Goal: Entertainment & Leisure: Consume media (video, audio)

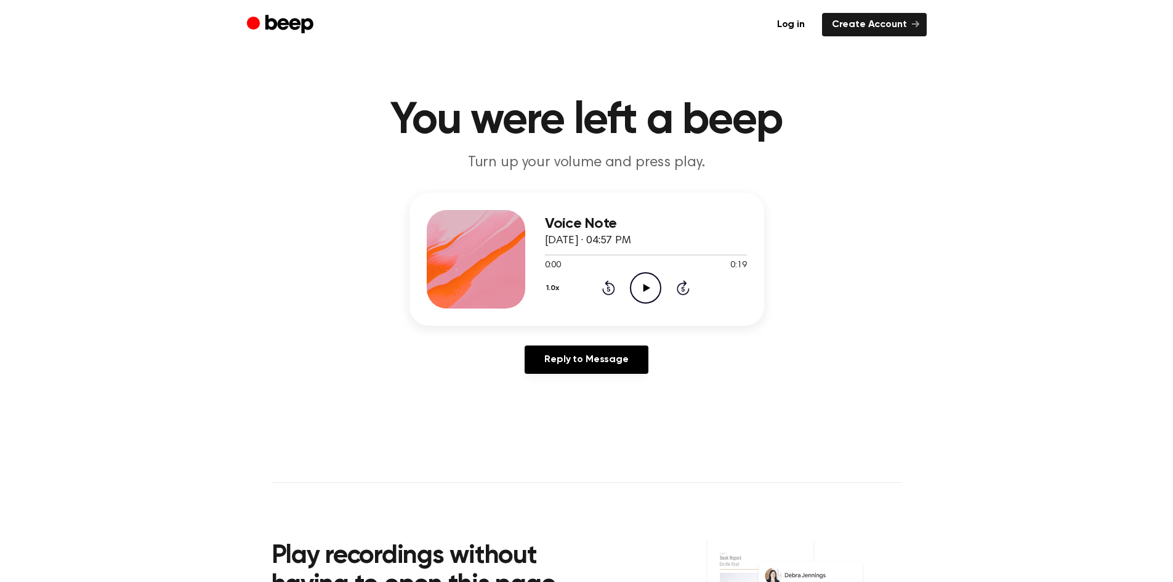
click at [636, 288] on icon "Play Audio" at bounding box center [645, 287] width 31 height 31
click at [644, 289] on icon at bounding box center [646, 288] width 7 height 8
click at [643, 283] on icon "Play Audio" at bounding box center [645, 287] width 31 height 31
click at [644, 283] on icon "Play Audio" at bounding box center [645, 287] width 31 height 31
click at [654, 284] on icon "Play Audio" at bounding box center [645, 287] width 31 height 31
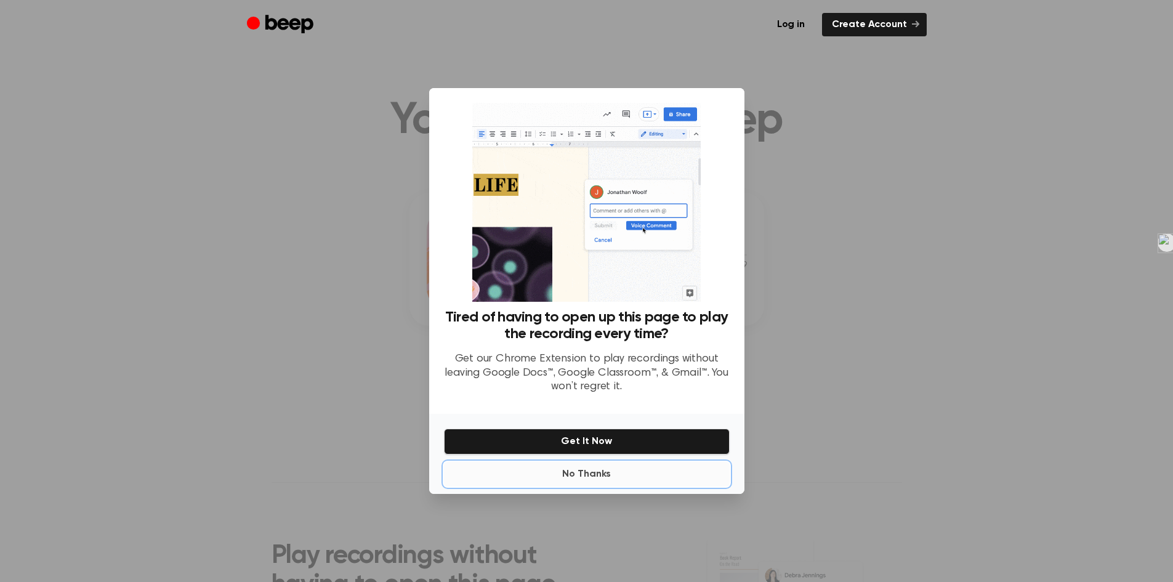
click at [580, 475] on button "No Thanks" at bounding box center [587, 474] width 286 height 25
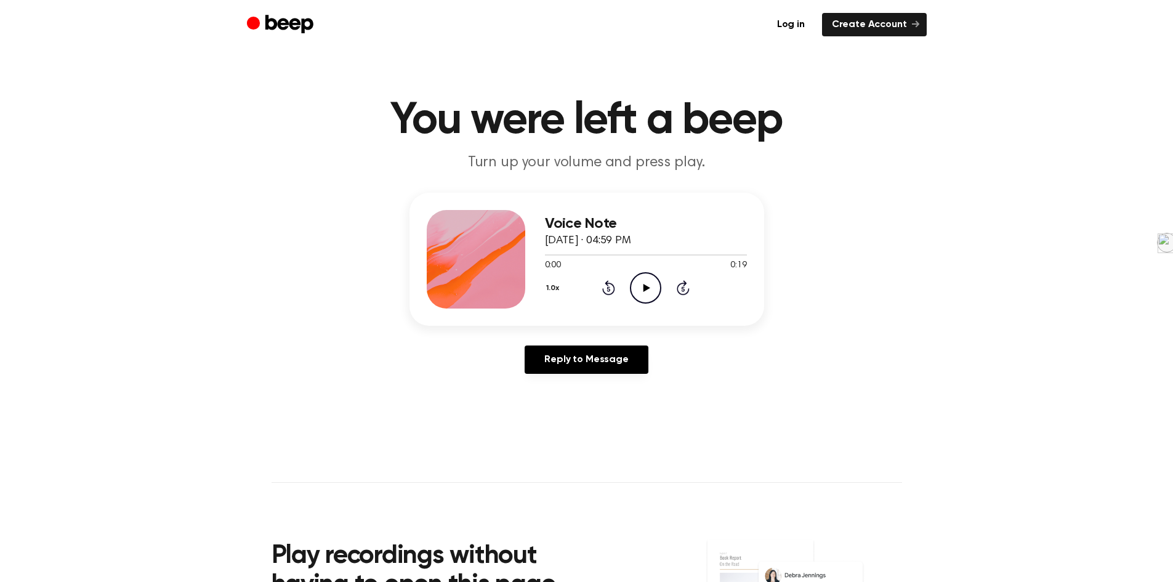
click at [639, 275] on icon "Play Audio" at bounding box center [645, 287] width 31 height 31
click at [645, 282] on icon "Play Audio" at bounding box center [645, 287] width 31 height 31
click at [648, 284] on icon "Play Audio" at bounding box center [645, 287] width 31 height 31
click at [657, 287] on icon "Play Audio" at bounding box center [645, 287] width 31 height 31
click at [654, 293] on icon "Play Audio" at bounding box center [645, 287] width 31 height 31
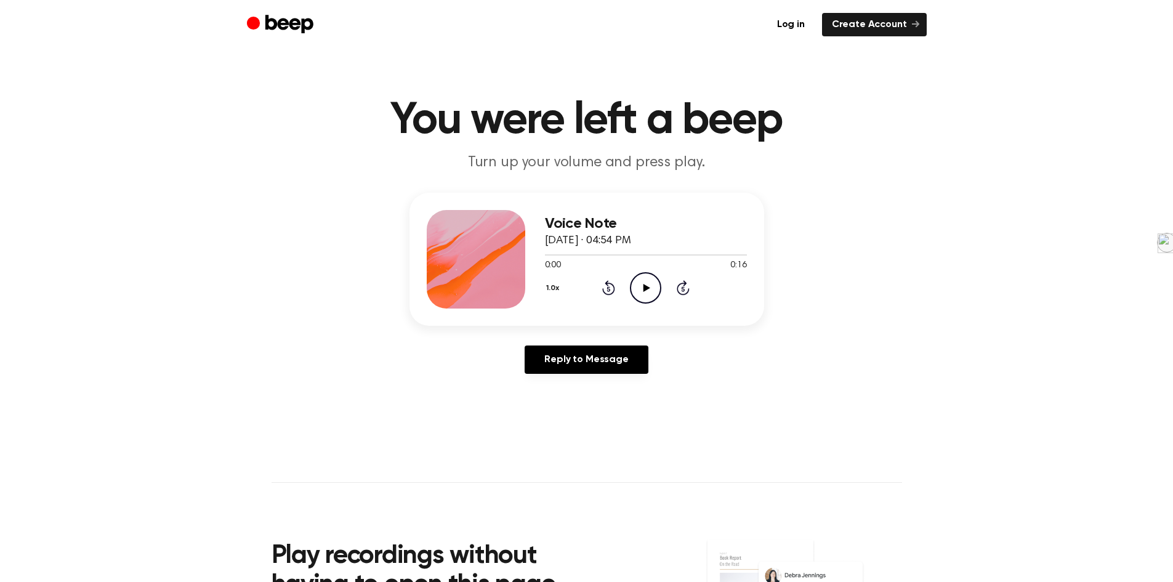
click at [634, 288] on icon "Play Audio" at bounding box center [645, 287] width 31 height 31
click at [645, 278] on icon "Play Audio" at bounding box center [645, 287] width 31 height 31
click at [643, 283] on icon "Play Audio" at bounding box center [645, 287] width 31 height 31
click at [645, 280] on icon "Play Audio" at bounding box center [645, 287] width 31 height 31
click at [655, 278] on icon "Play Audio" at bounding box center [645, 287] width 31 height 31
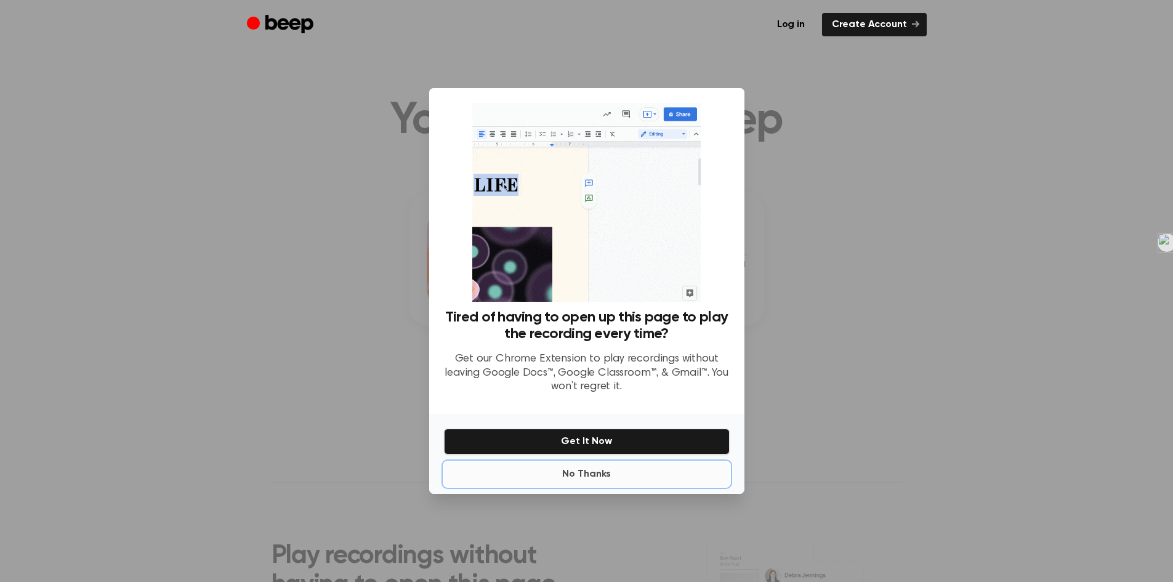
click at [605, 470] on button "No Thanks" at bounding box center [587, 474] width 286 height 25
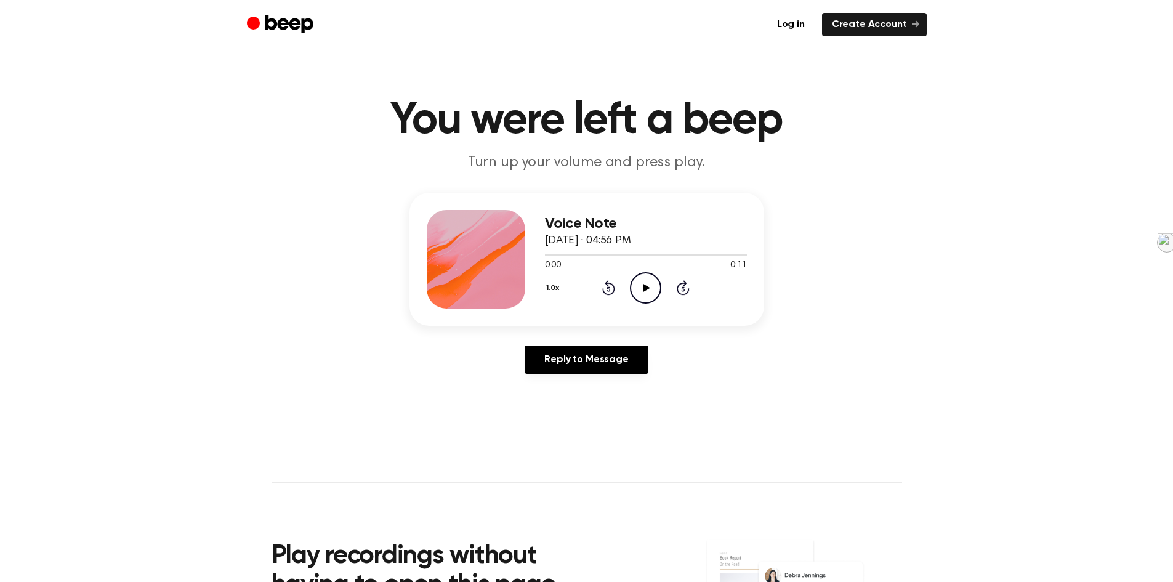
click at [643, 286] on icon "Play Audio" at bounding box center [645, 287] width 31 height 31
click at [643, 289] on icon at bounding box center [646, 288] width 7 height 8
